Goal: Task Accomplishment & Management: Manage account settings

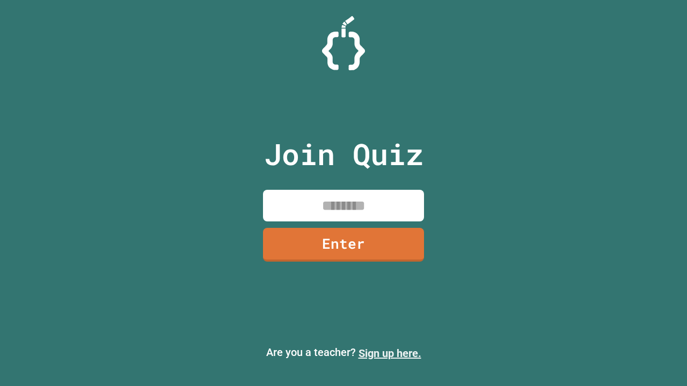
click at [390, 354] on link "Sign up here." at bounding box center [390, 353] width 63 height 13
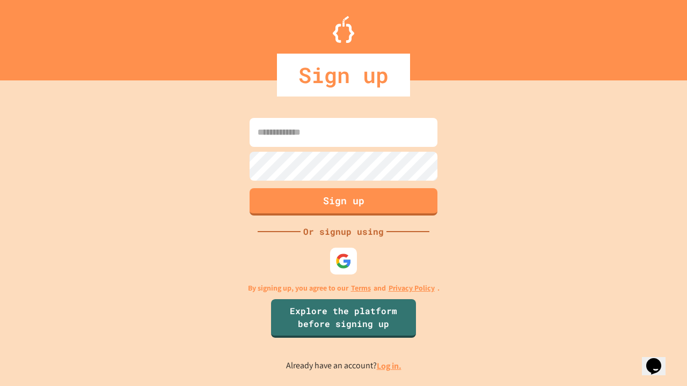
click at [390, 366] on link "Log in." at bounding box center [389, 366] width 25 height 11
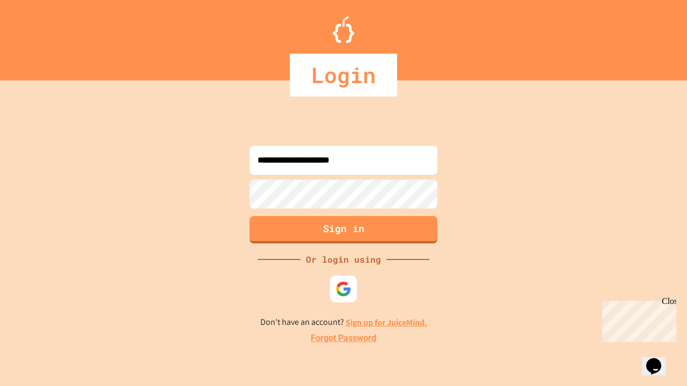
type input "**********"
